Goal: Transaction & Acquisition: Register for event/course

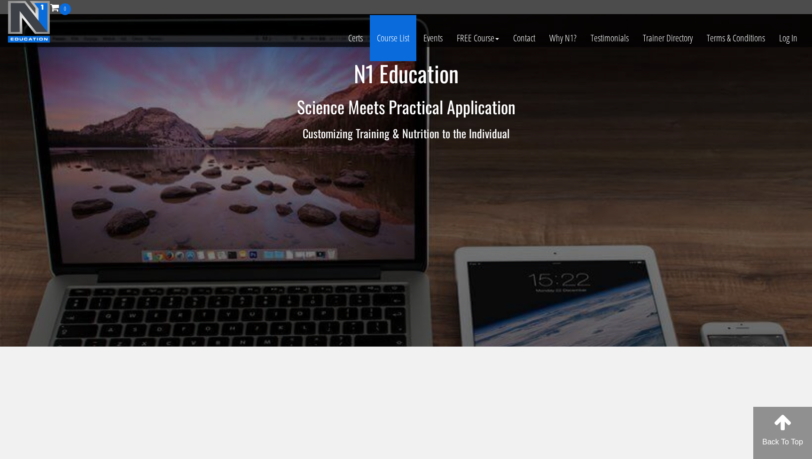
click at [395, 33] on link "Course List" at bounding box center [393, 38] width 47 height 46
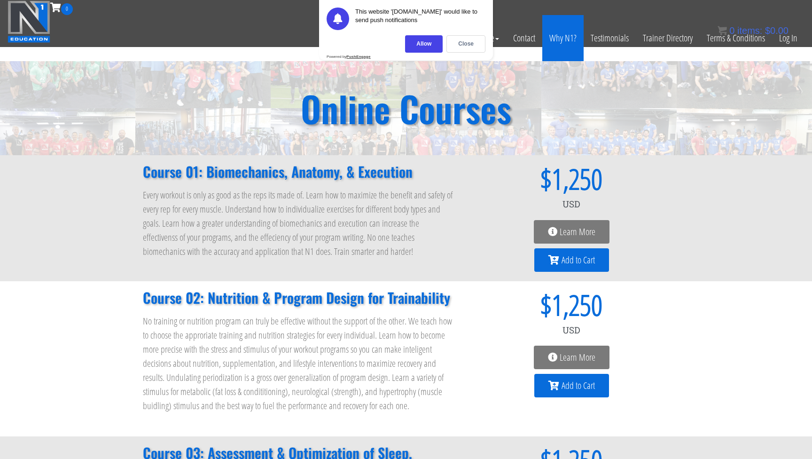
click at [574, 33] on link "Why N1?" at bounding box center [562, 38] width 41 height 46
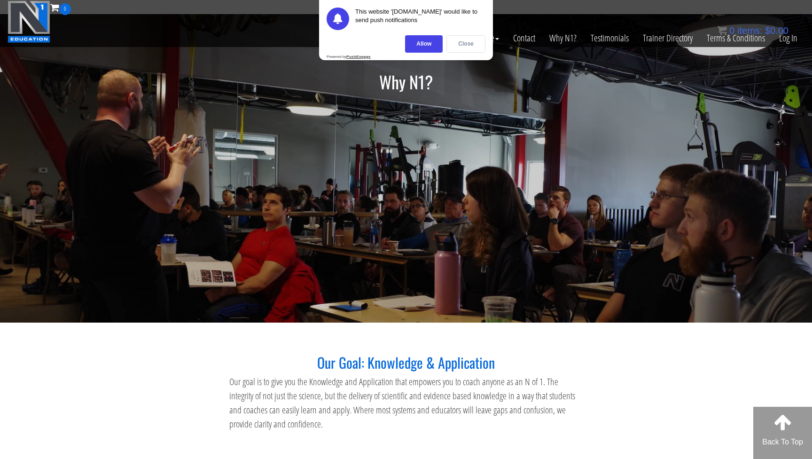
click at [461, 49] on div "Close" at bounding box center [466, 43] width 39 height 17
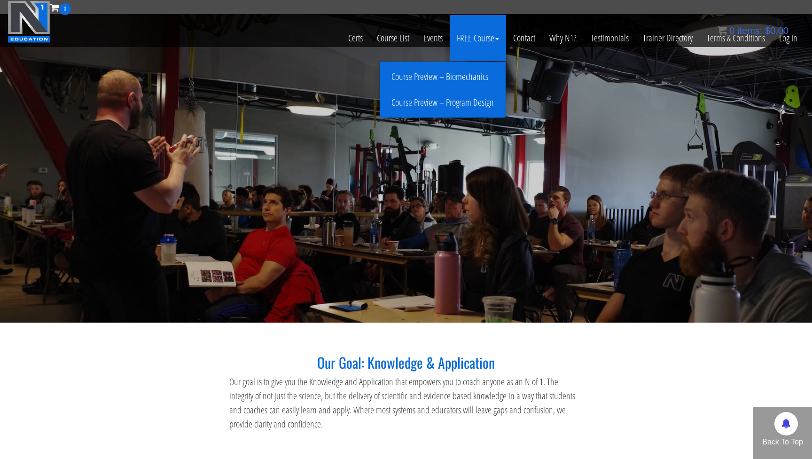
click at [474, 79] on link "Course Preview – Biomechanics" at bounding box center [442, 77] width 121 height 16
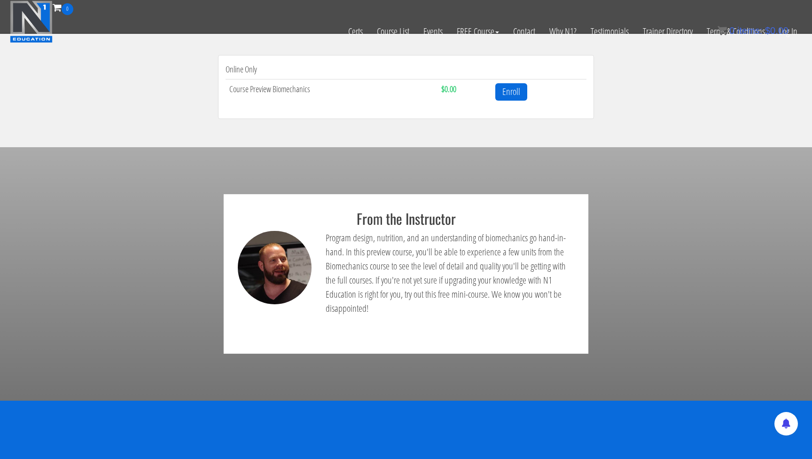
scroll to position [331, 0]
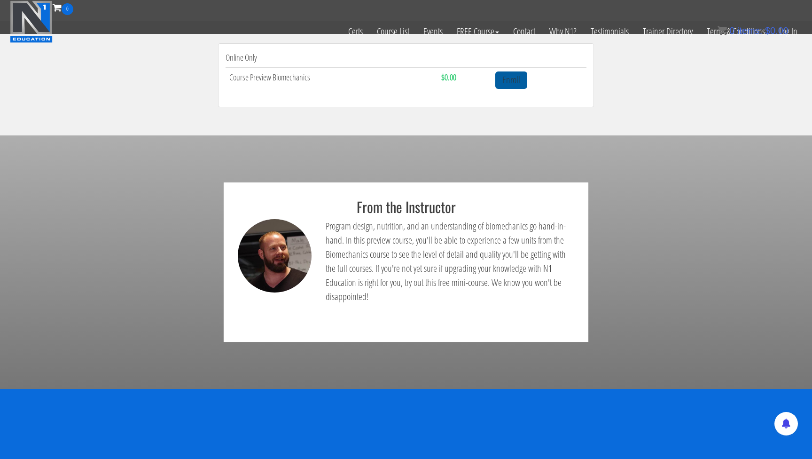
click at [517, 86] on link "Enroll" at bounding box center [511, 79] width 32 height 17
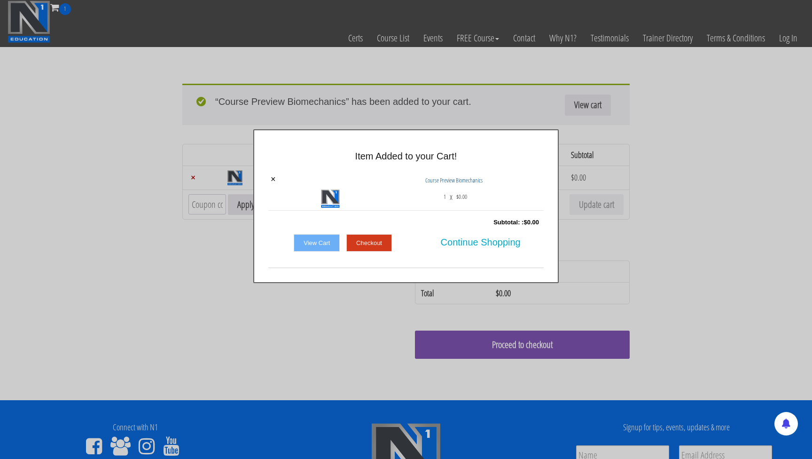
click at [362, 242] on link "Checkout" at bounding box center [369, 243] width 46 height 18
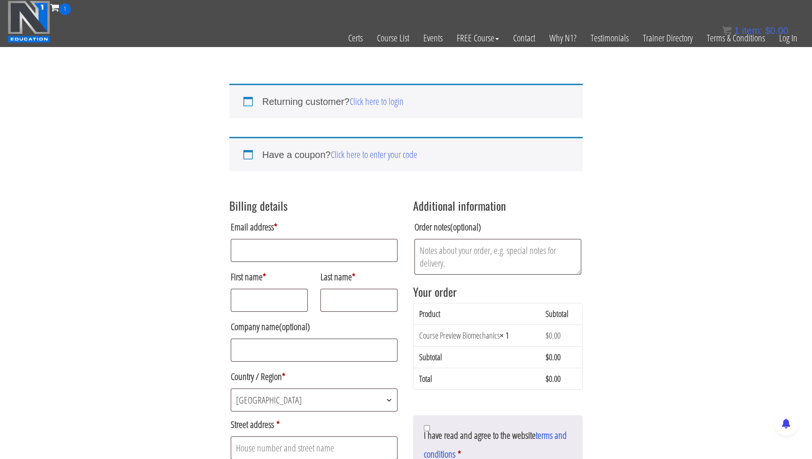
scroll to position [0, 0]
